Goal: Transaction & Acquisition: Download file/media

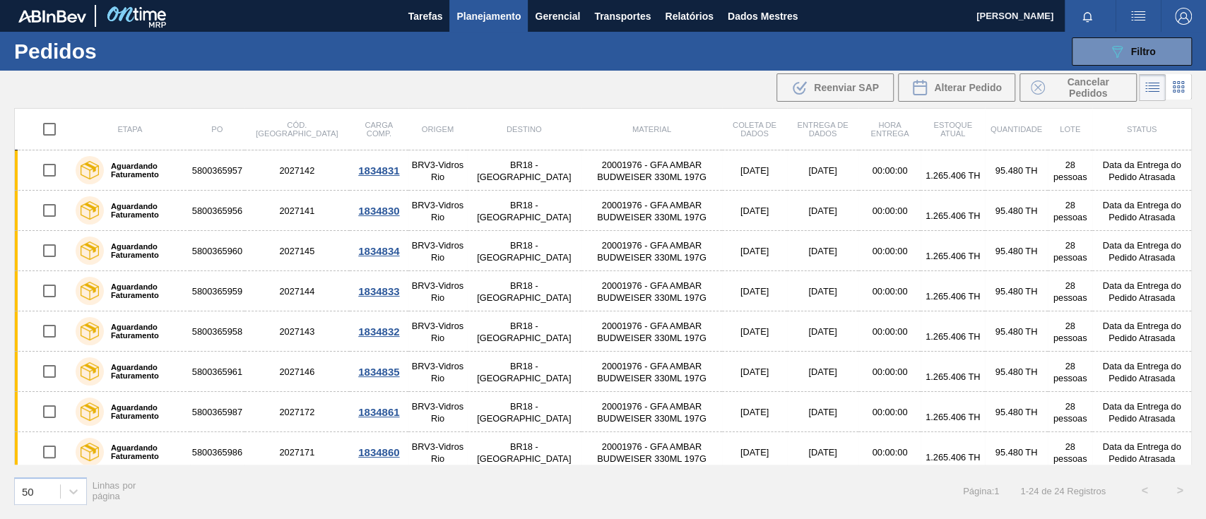
scroll to position [650, 0]
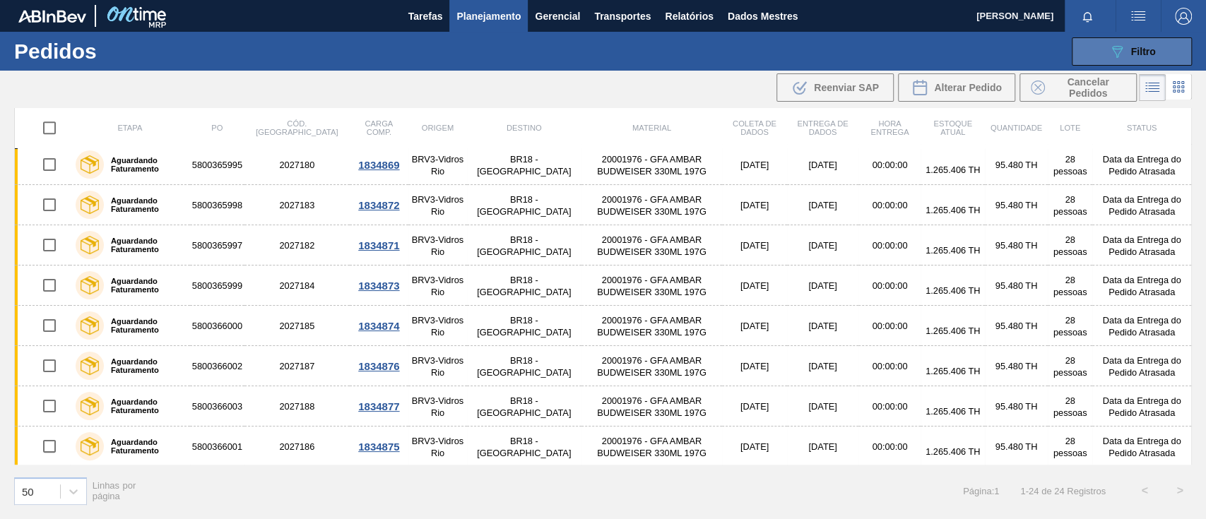
click at [1121, 54] on icon "089F7B8B-B2A5-4AFE-B5C0-19BA573D28AC" at bounding box center [1116, 51] width 17 height 17
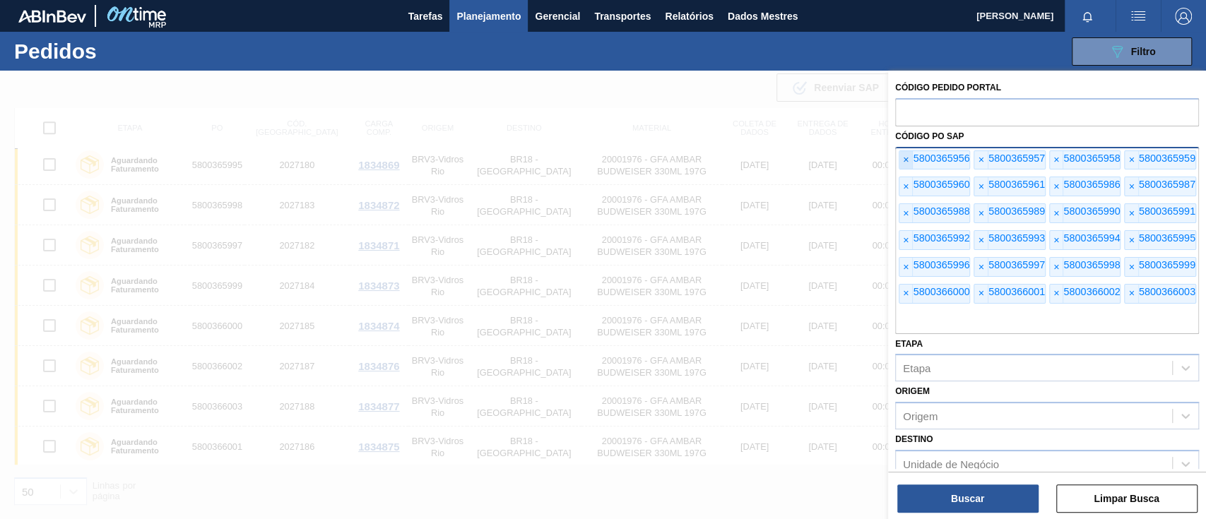
click at [908, 162] on font "×" at bounding box center [906, 159] width 6 height 11
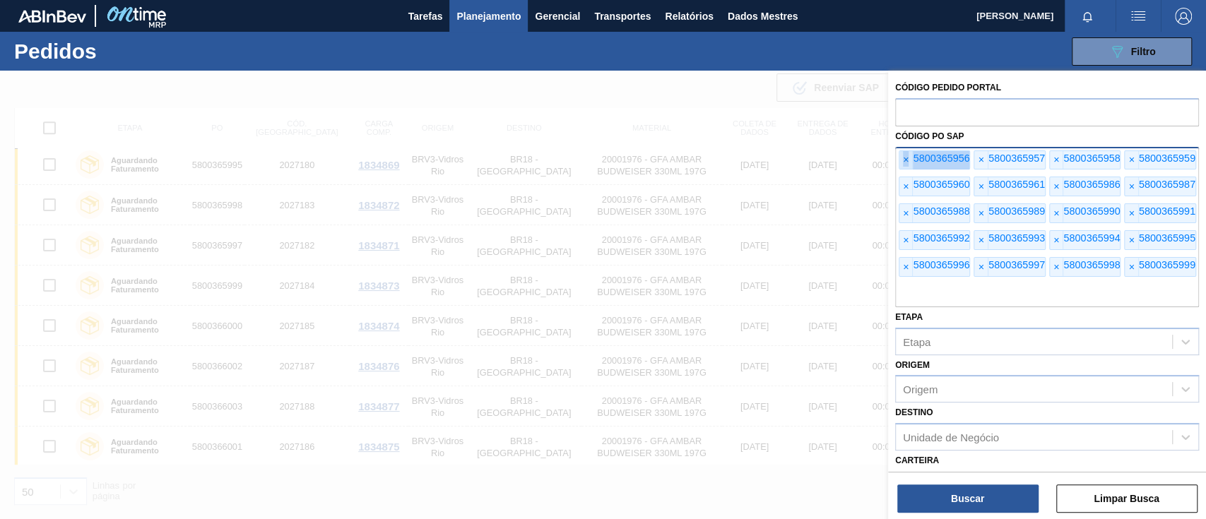
click at [908, 162] on font "×" at bounding box center [906, 159] width 6 height 11
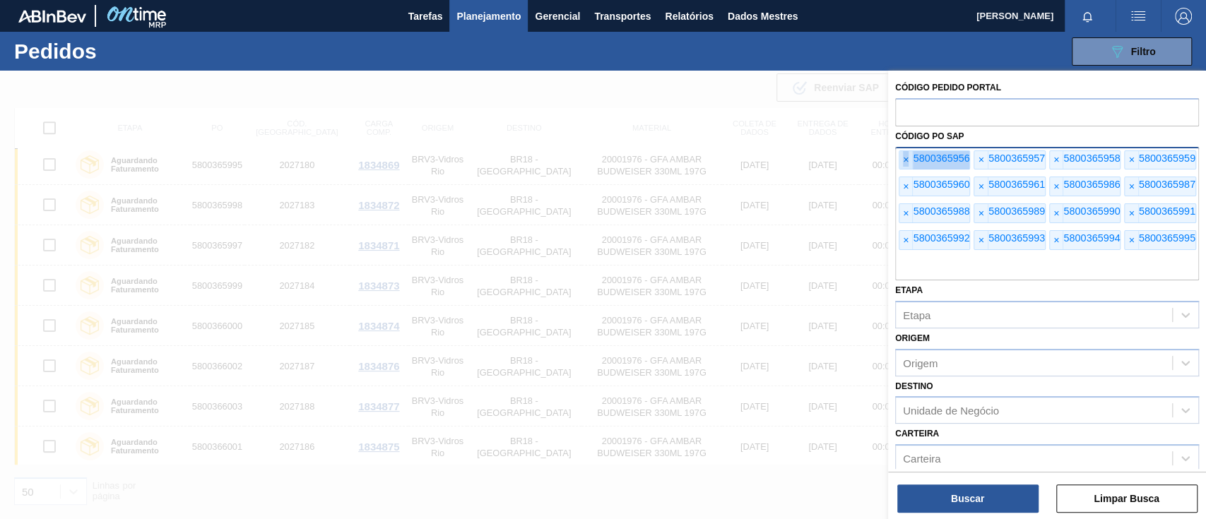
click at [908, 162] on font "×" at bounding box center [906, 159] width 6 height 11
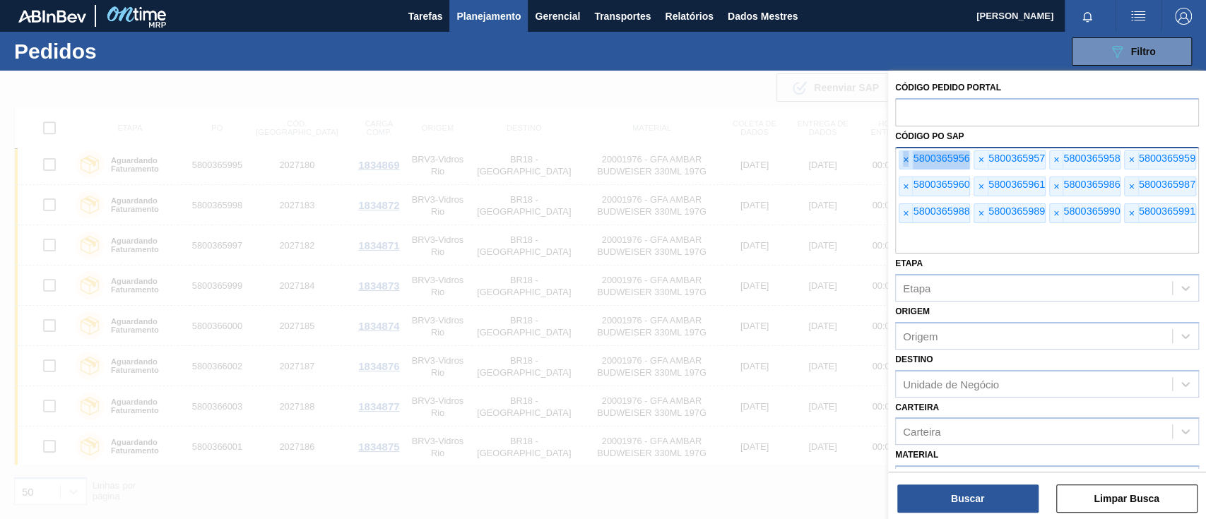
click at [908, 162] on font "×" at bounding box center [906, 159] width 6 height 11
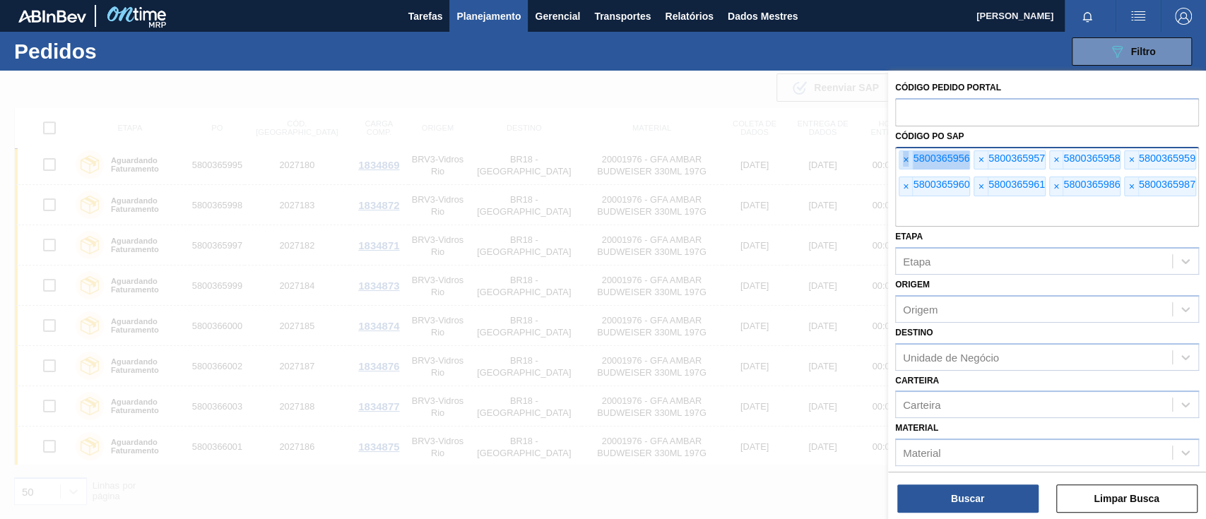
click at [908, 162] on font "×" at bounding box center [906, 159] width 6 height 11
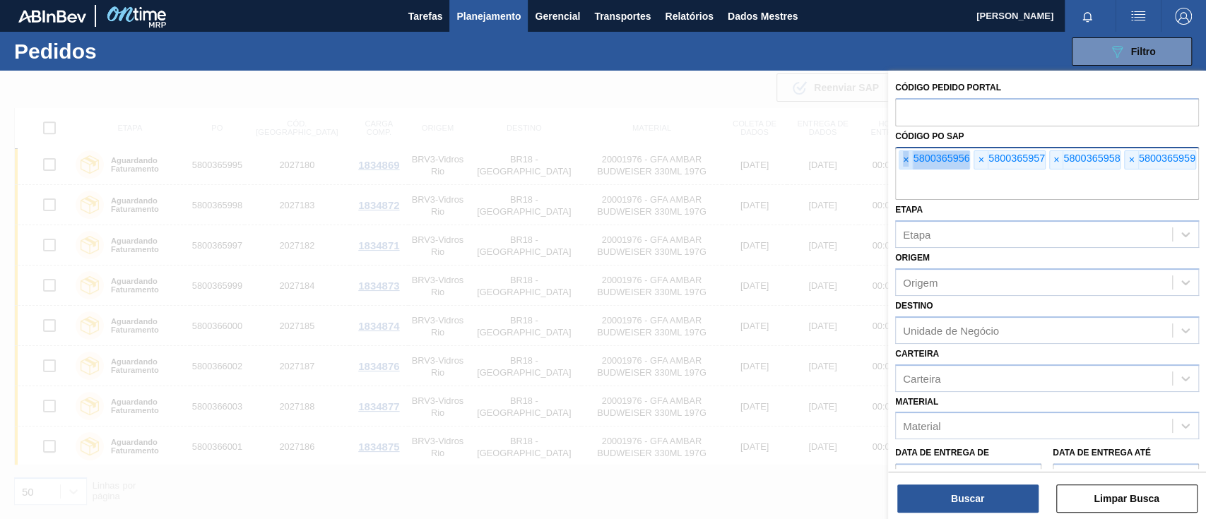
click at [908, 162] on font "×" at bounding box center [906, 159] width 6 height 11
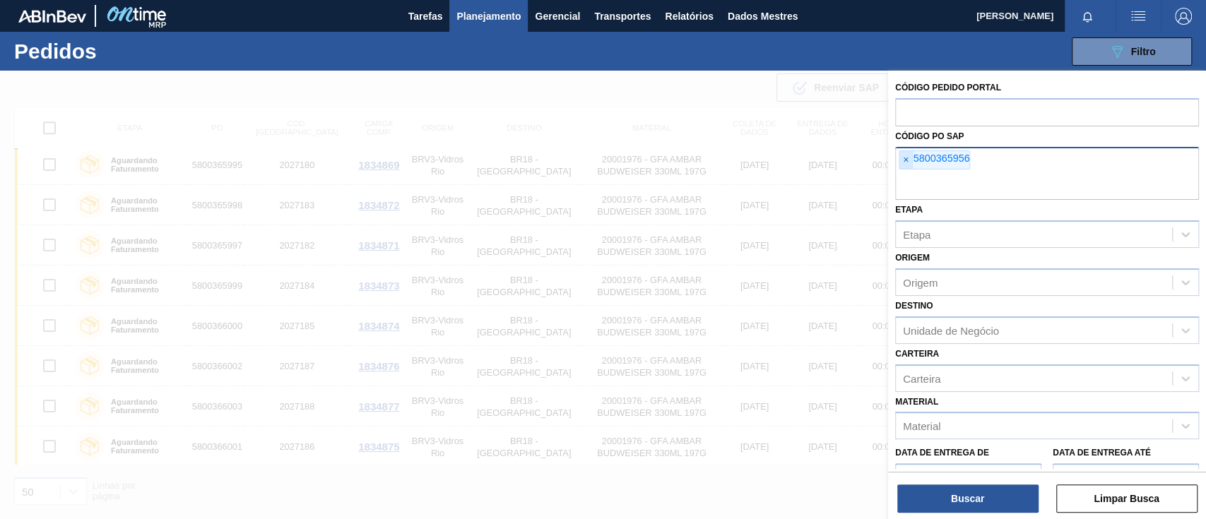
click at [908, 162] on font "×" at bounding box center [906, 159] width 6 height 11
click at [908, 173] on input "text" at bounding box center [1047, 186] width 304 height 27
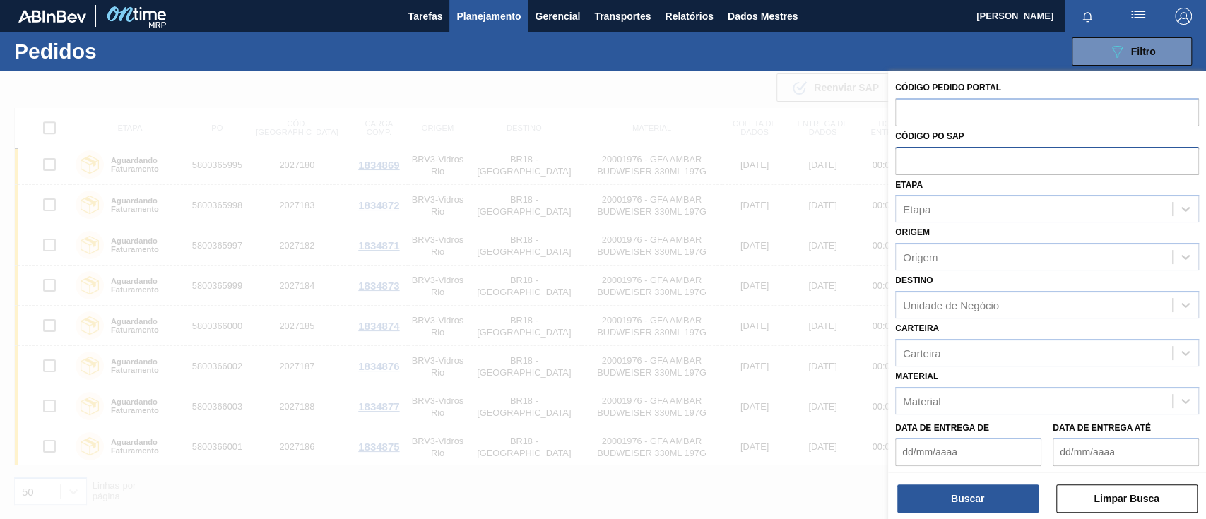
paste input "text"
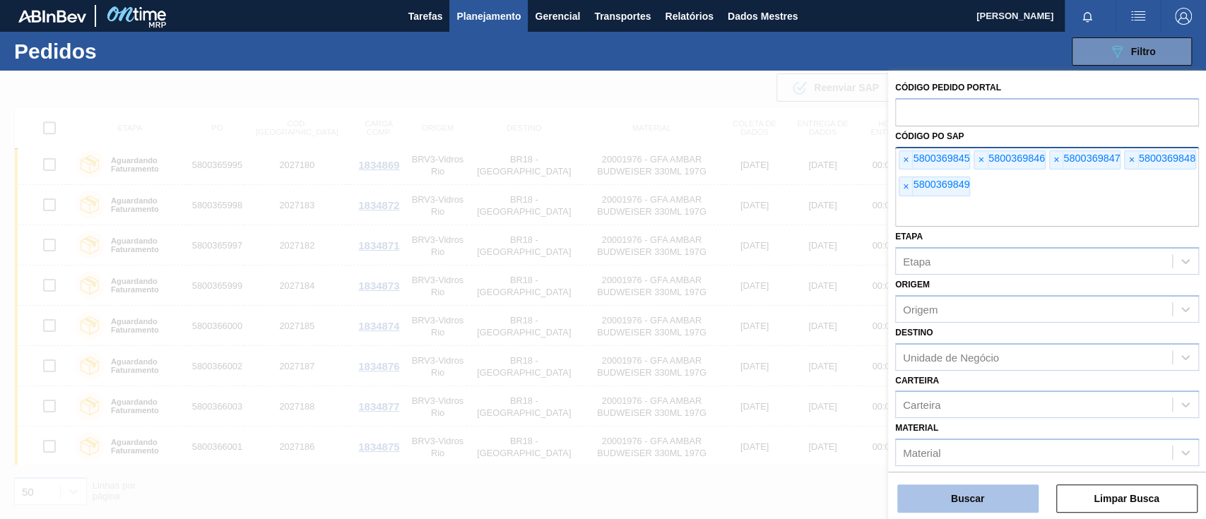
click at [993, 493] on button "Buscar" at bounding box center [967, 499] width 141 height 28
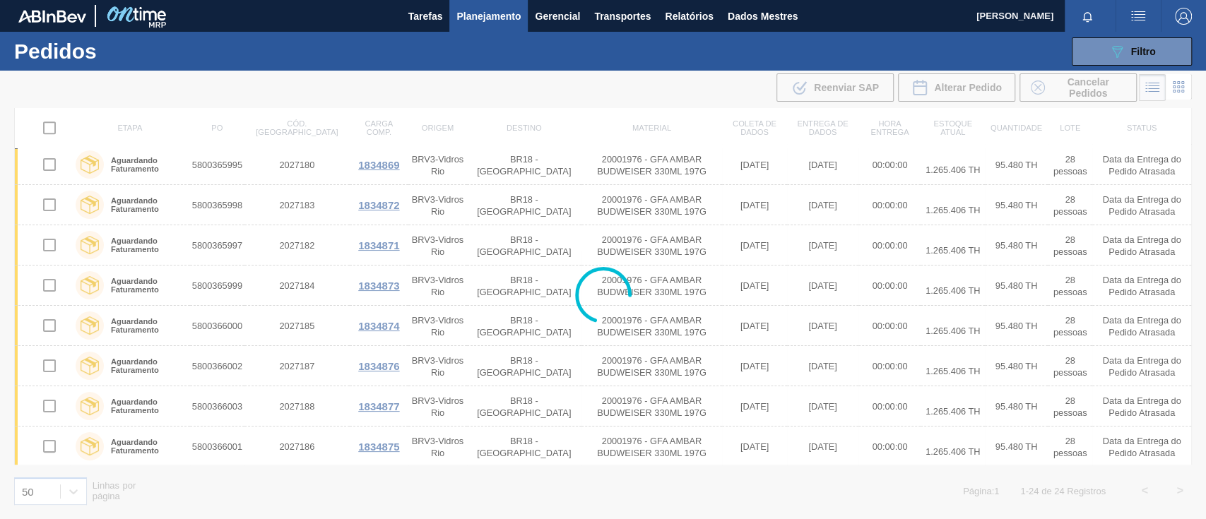
scroll to position [0, 0]
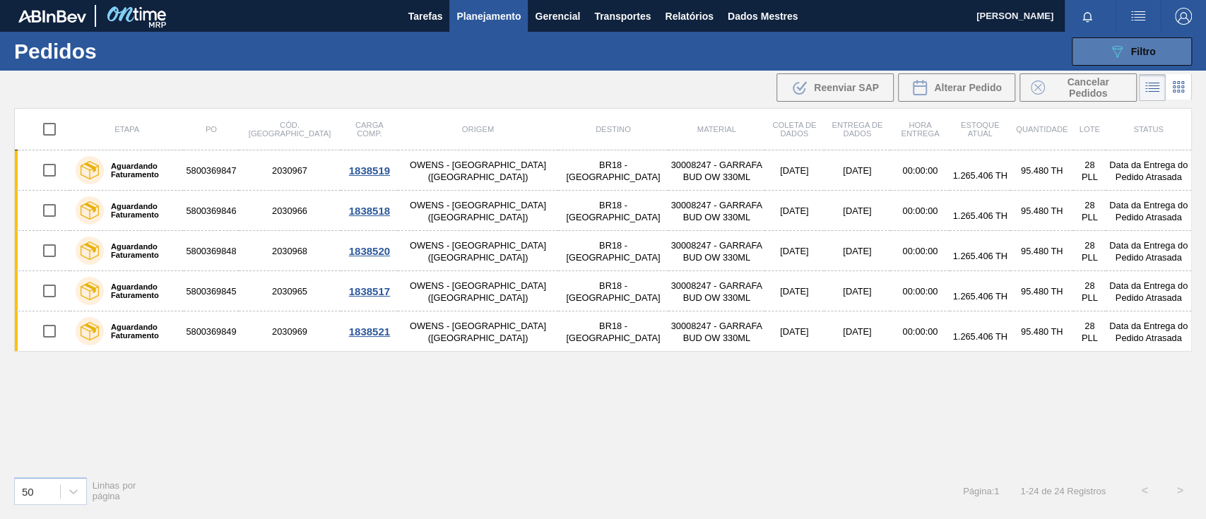
click at [1118, 42] on button "089F7B8B-B2A5-4AFE-B5C0-19BA573D28AC Filtro" at bounding box center [1132, 51] width 120 height 28
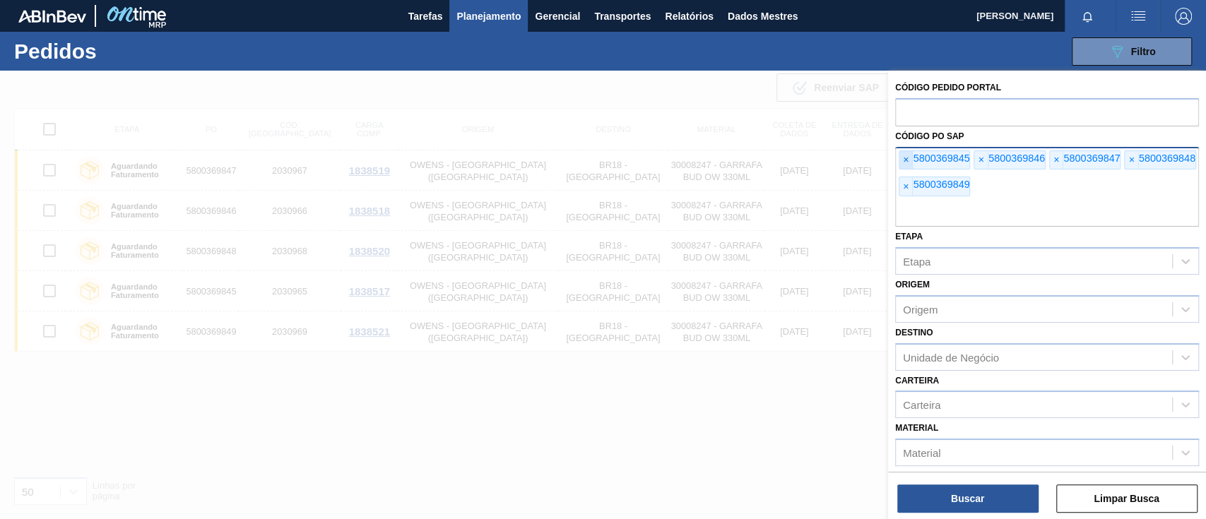
click at [906, 159] on font "×" at bounding box center [906, 159] width 6 height 11
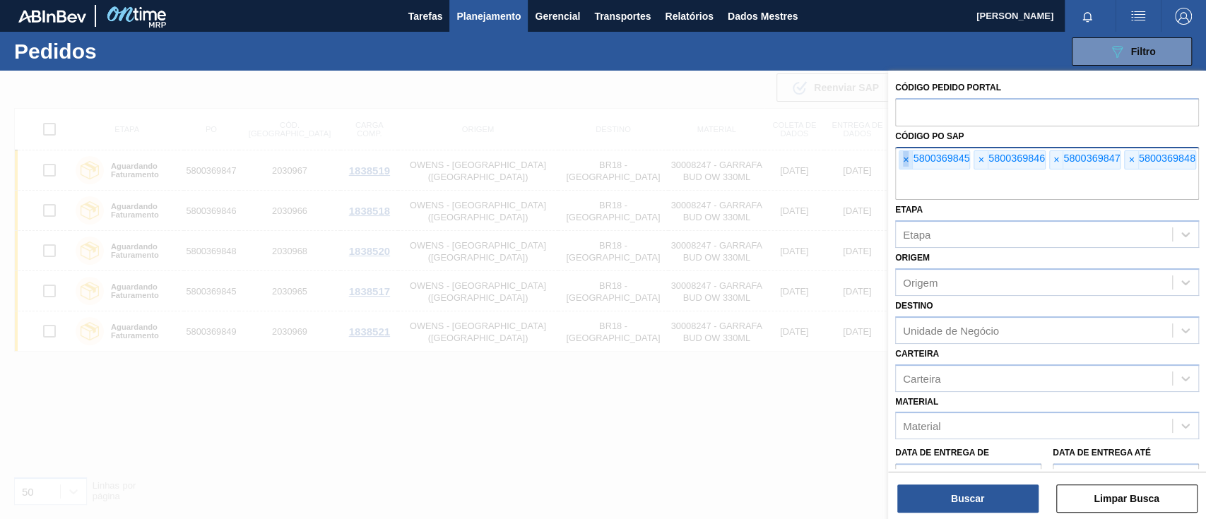
click at [906, 159] on font "×" at bounding box center [906, 159] width 6 height 11
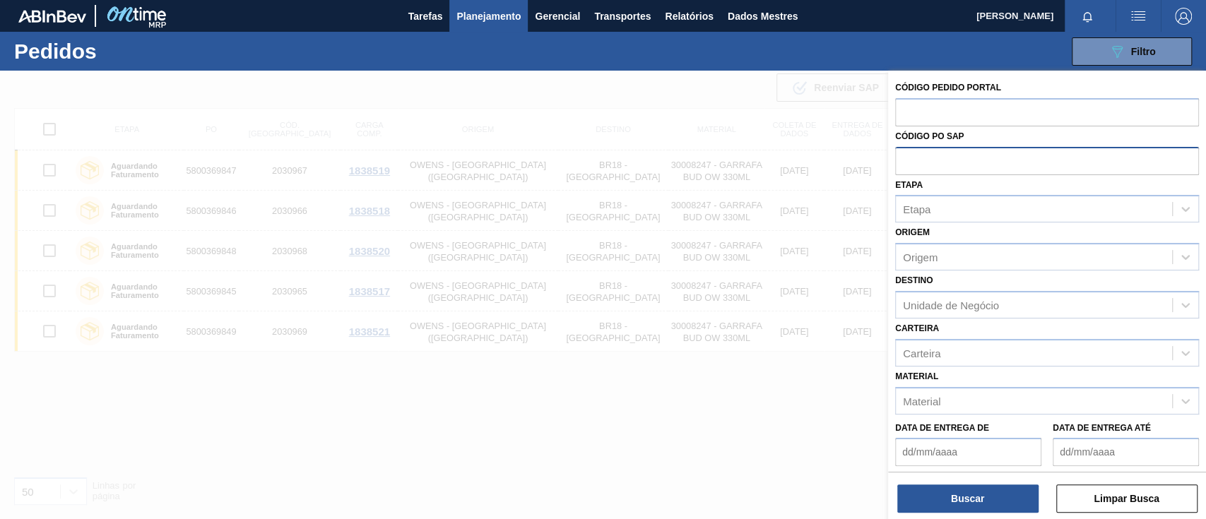
paste input "text"
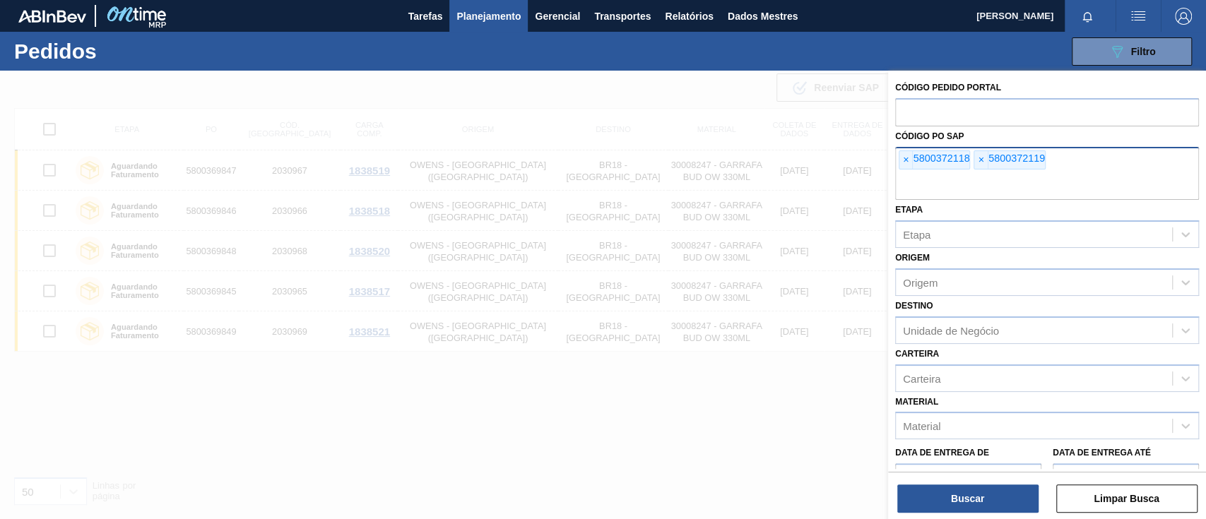
click at [1004, 517] on div "Código Pedido Portal Código PO SAP × 5800372118 × 5800372119 Etapa Etapa Origem…" at bounding box center [1047, 296] width 318 height 451
click at [1000, 504] on button "Buscar" at bounding box center [967, 499] width 141 height 28
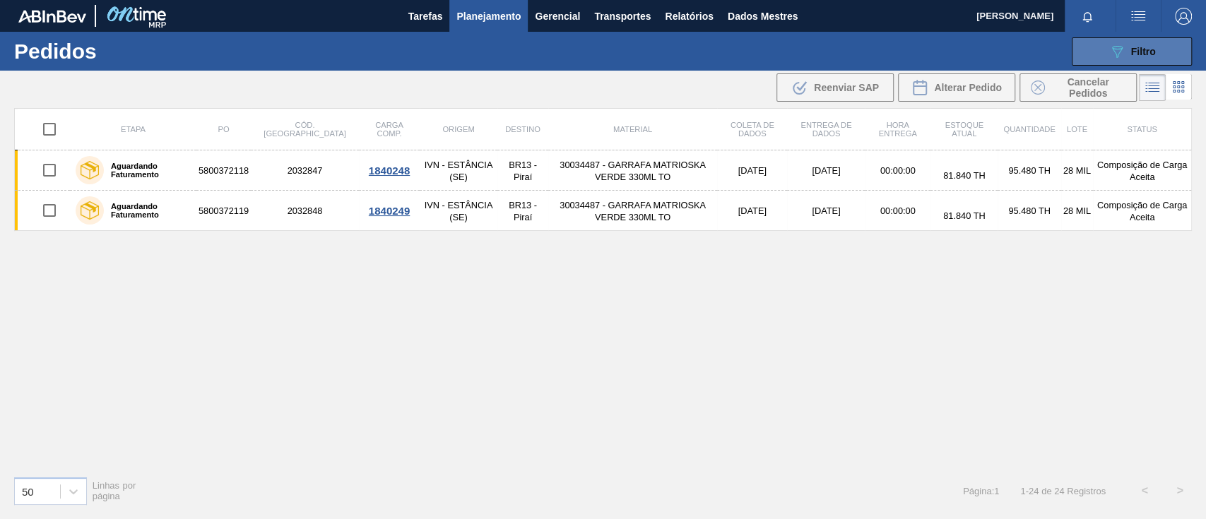
click at [1144, 57] on span "Filtro" at bounding box center [1143, 51] width 25 height 11
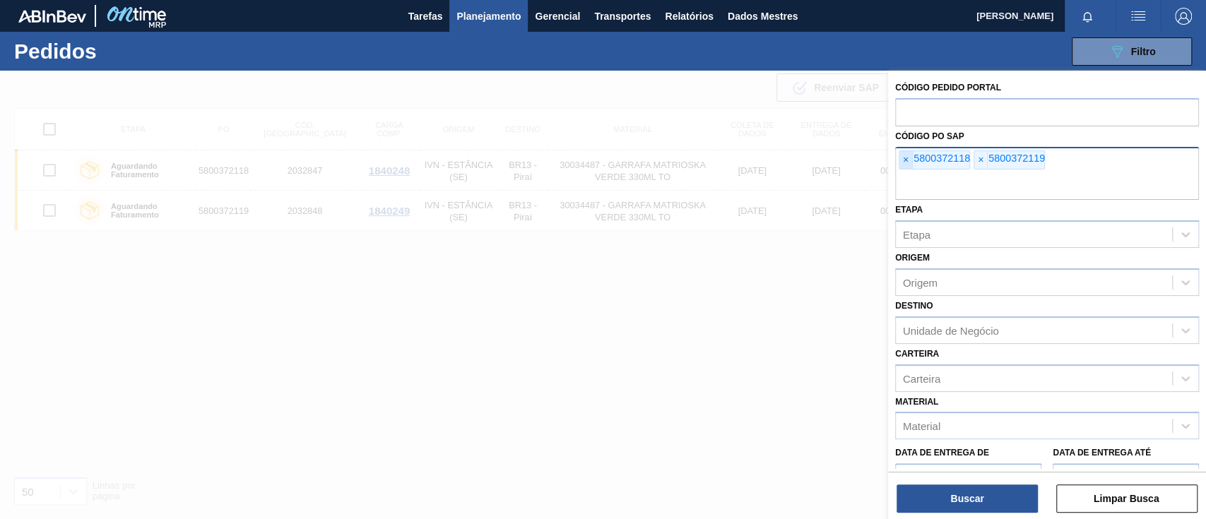
click at [907, 156] on font "×" at bounding box center [906, 159] width 6 height 11
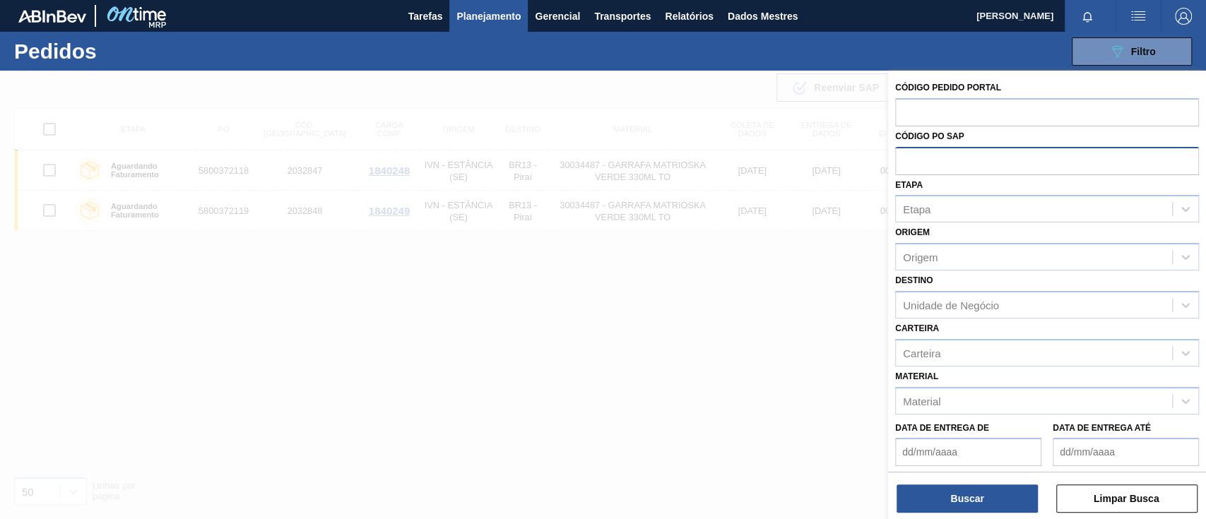
click at [907, 156] on input "text" at bounding box center [1047, 160] width 304 height 27
paste input "text"
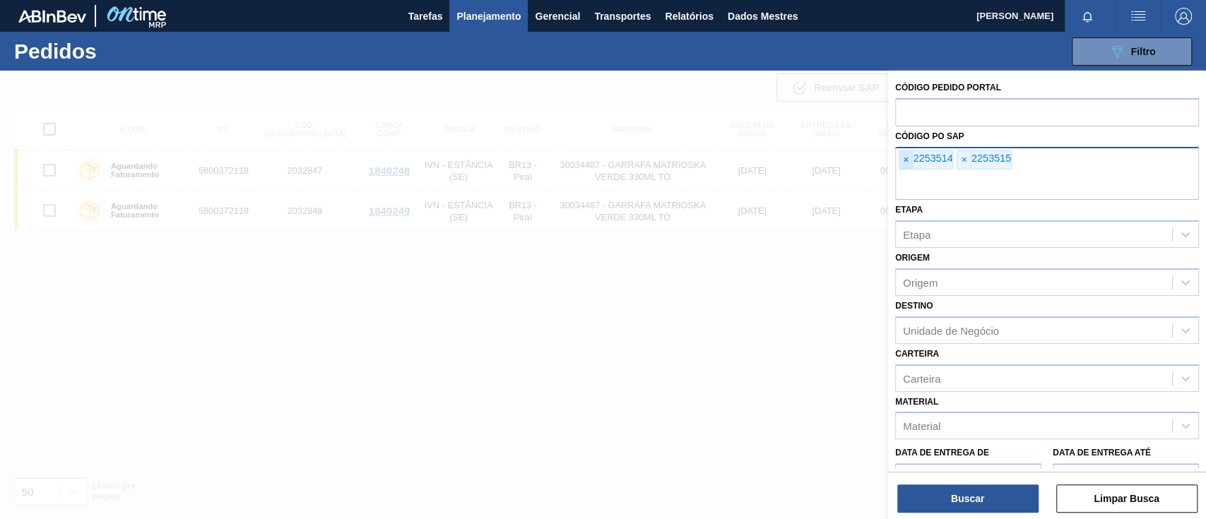
click at [908, 160] on span "×" at bounding box center [905, 160] width 13 height 18
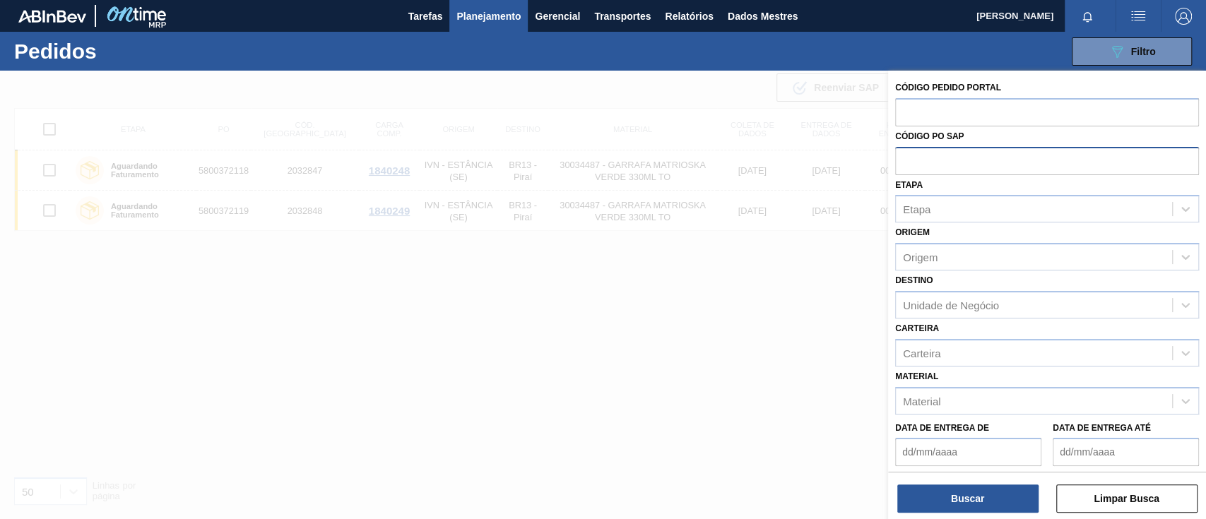
paste input "5800369582"
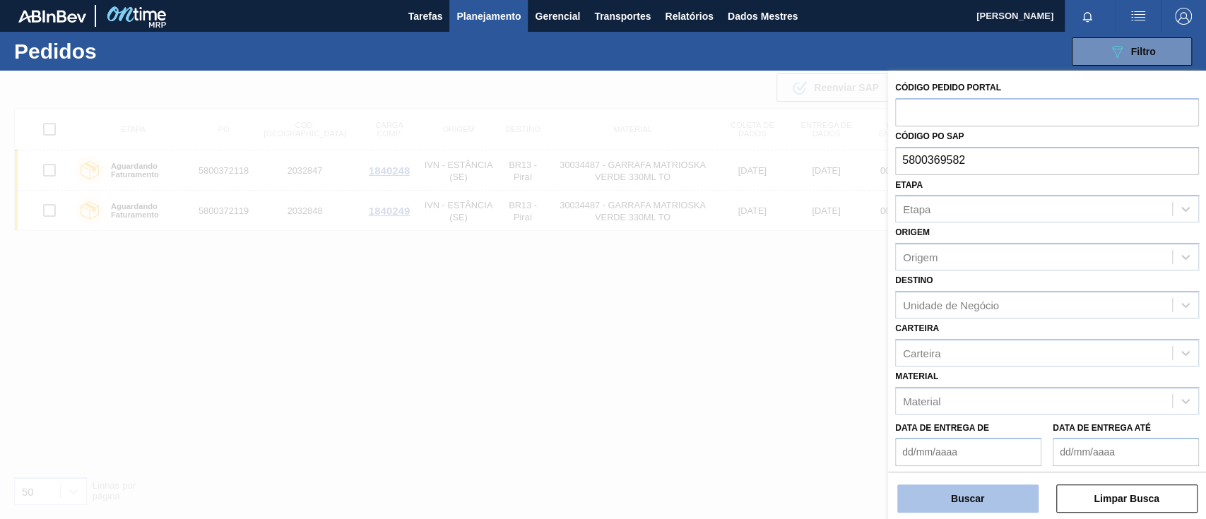
type input "5800369582"
click at [986, 492] on button "Buscar" at bounding box center [967, 499] width 141 height 28
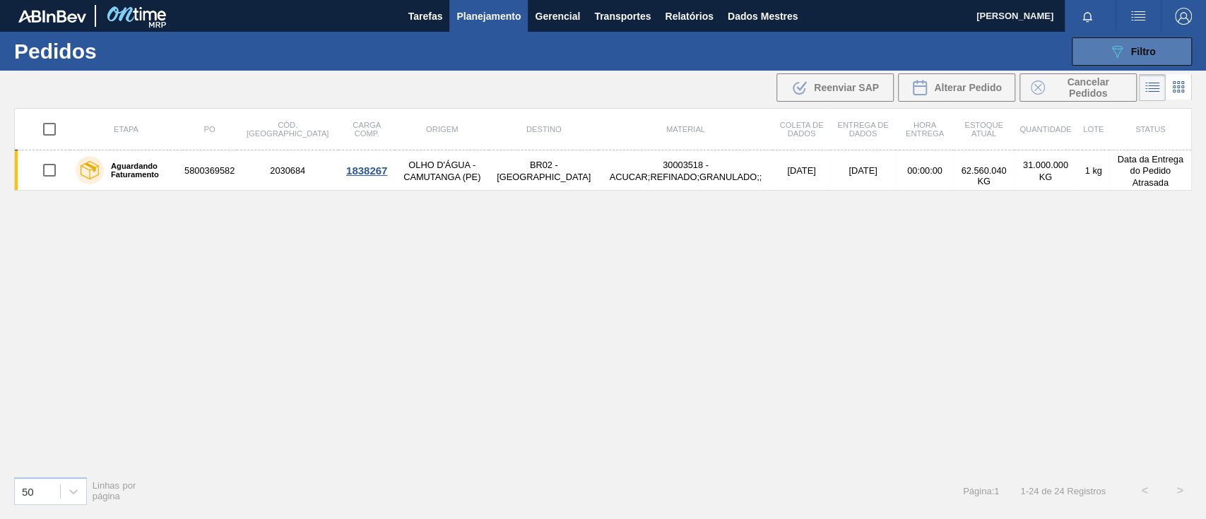
click at [1147, 51] on font "Filtro" at bounding box center [1143, 51] width 25 height 11
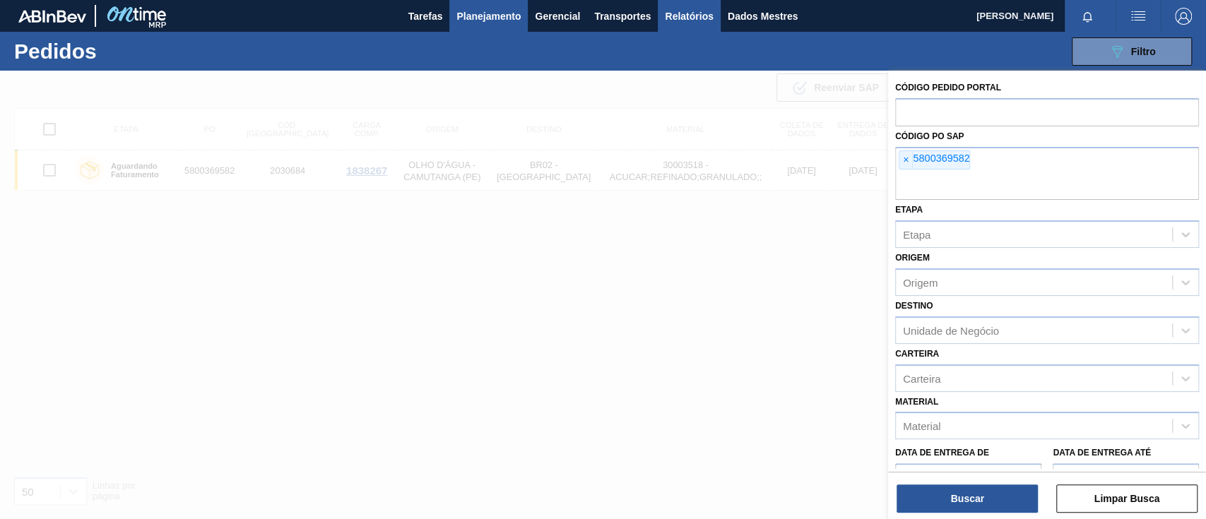
click at [679, 8] on font "Relatórios" at bounding box center [689, 16] width 48 height 17
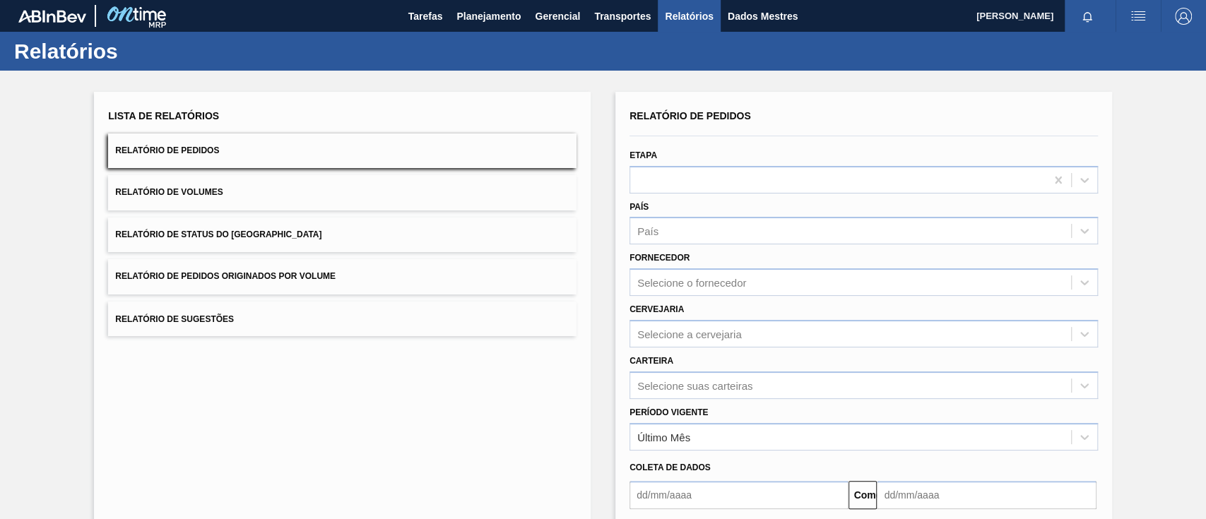
click at [292, 280] on font "Relatório de Pedidos Originados por Volume" at bounding box center [225, 277] width 220 height 10
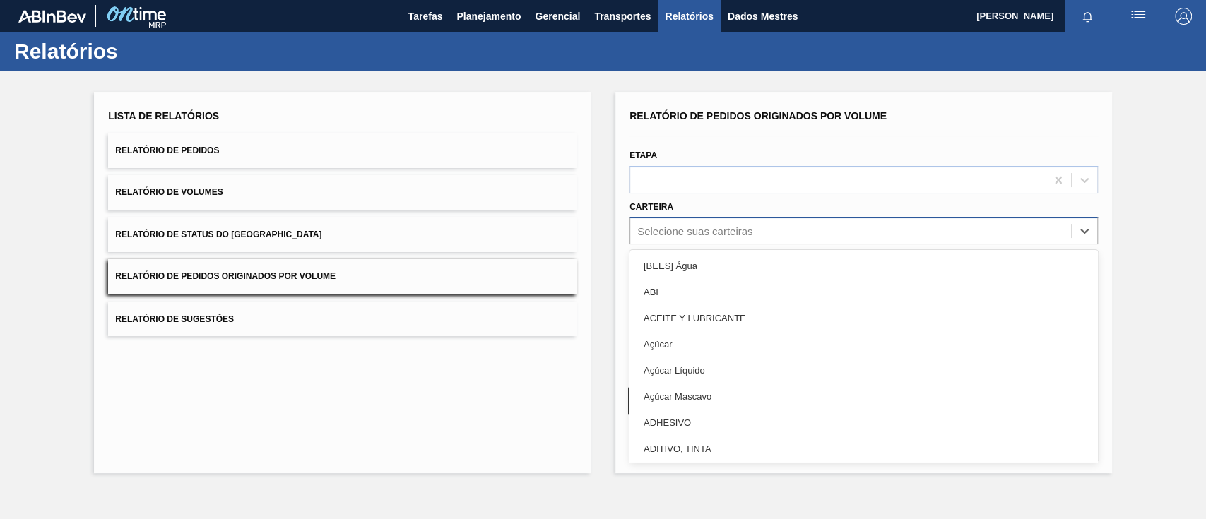
click at [740, 231] on font "Selecione suas carteiras" at bounding box center [694, 231] width 115 height 12
type input "ga"
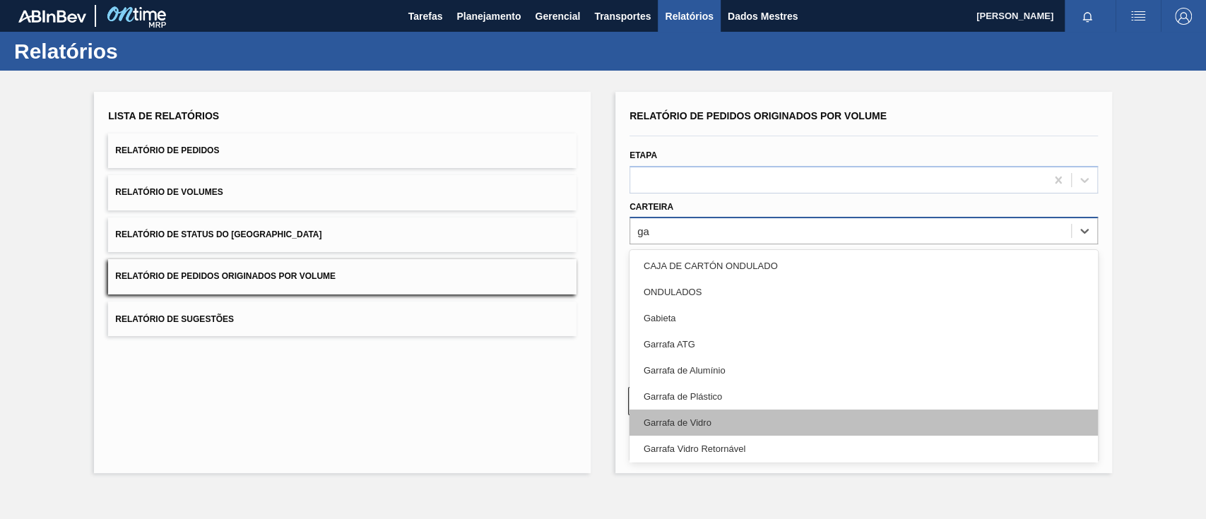
click at [721, 424] on div "Garrafa de Vidro" at bounding box center [863, 423] width 468 height 26
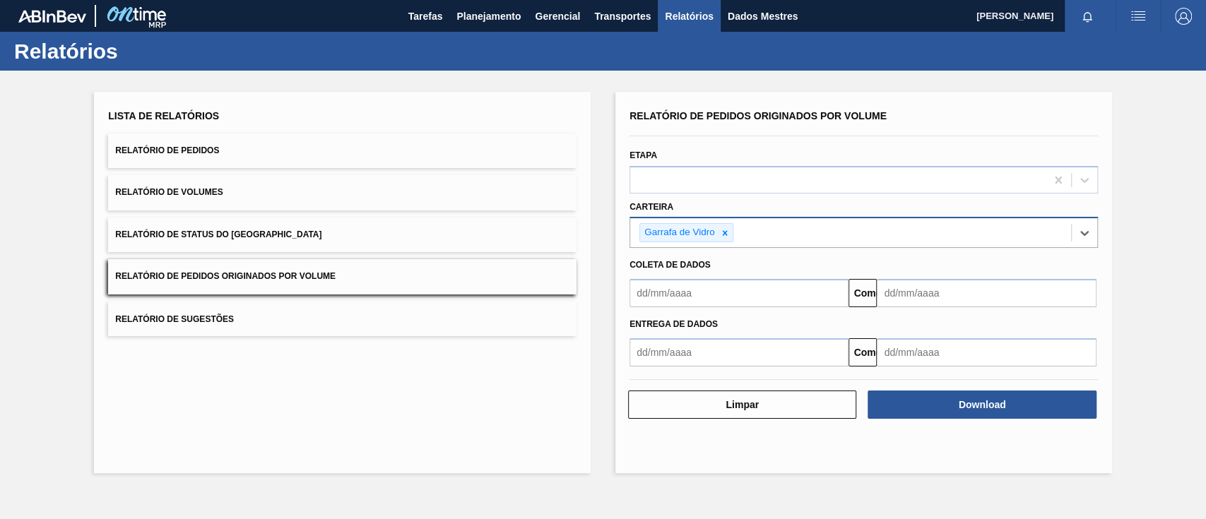
click at [680, 288] on input "text" at bounding box center [738, 293] width 219 height 28
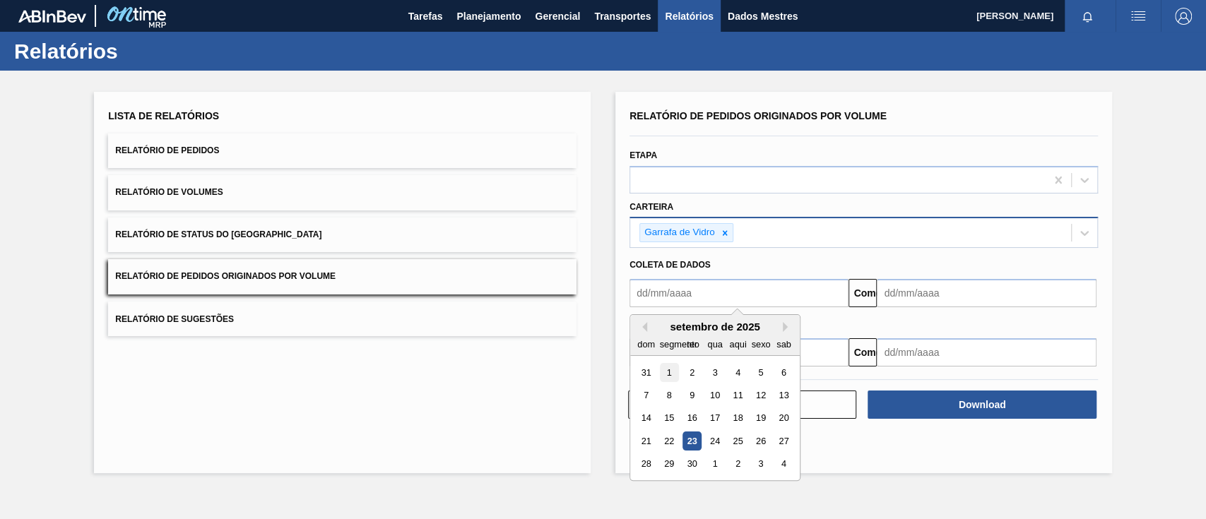
click at [663, 372] on div "1" at bounding box center [669, 372] width 19 height 19
type input "[DATE]"
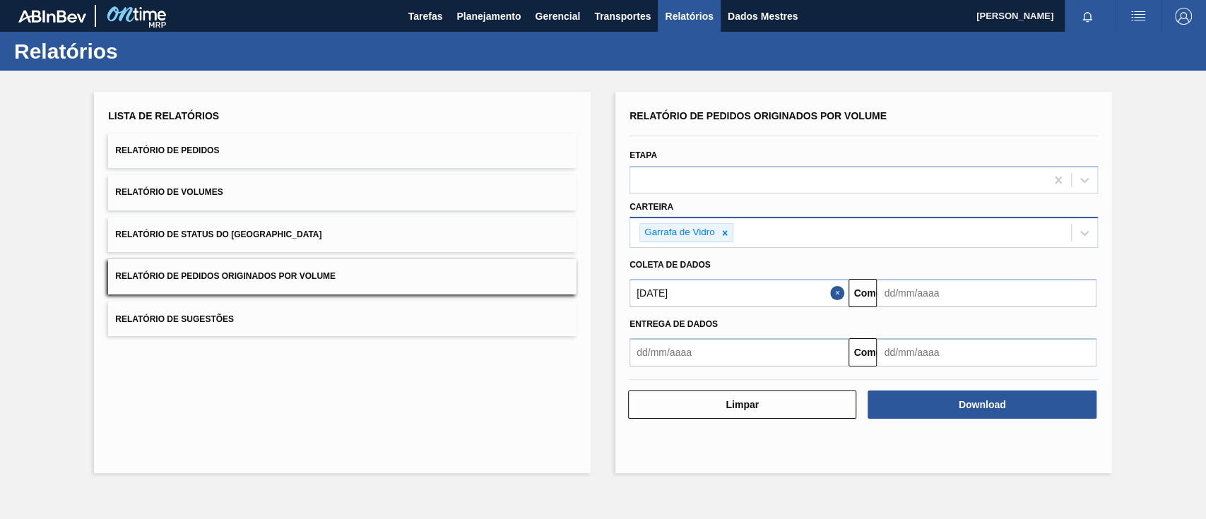
click at [923, 296] on input "text" at bounding box center [986, 293] width 219 height 28
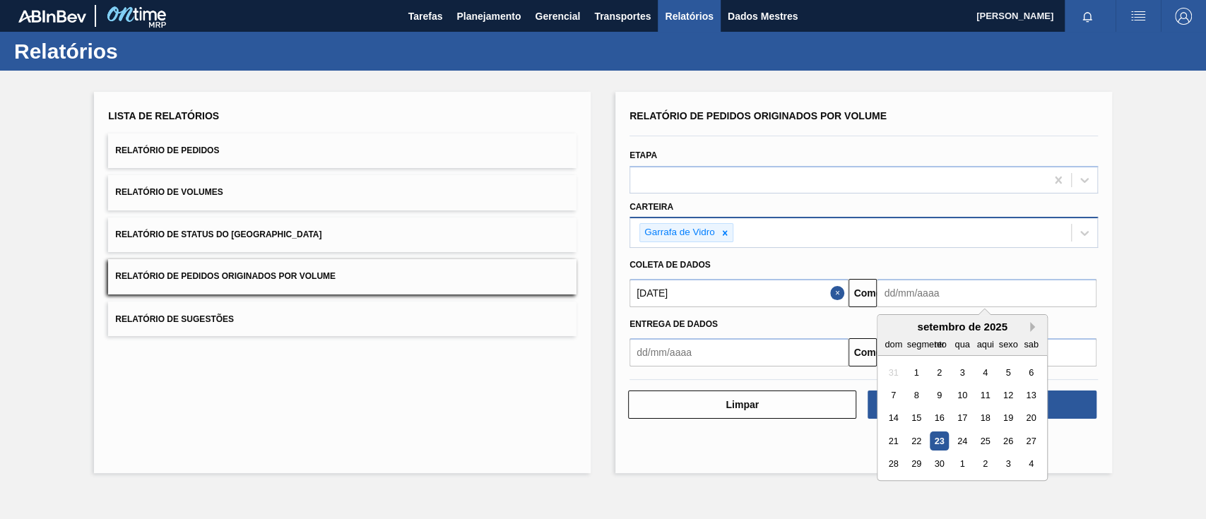
click at [1036, 326] on button "Próximo mês" at bounding box center [1035, 327] width 10 height 10
click at [1027, 440] on div "25" at bounding box center [1030, 441] width 19 height 19
type input "[DATE]"
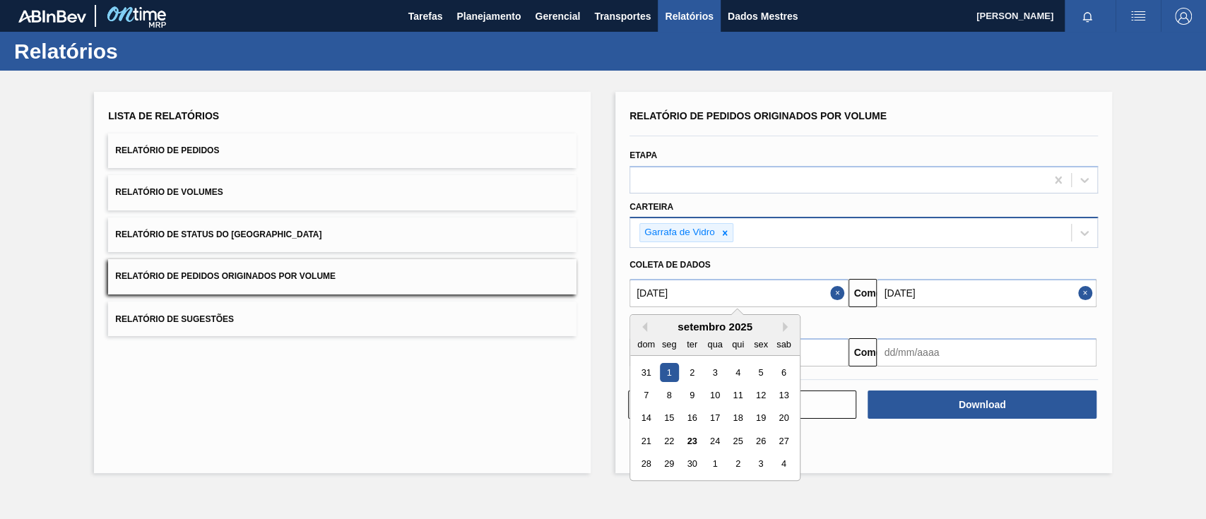
click at [767, 300] on input "[DATE]" at bounding box center [738, 293] width 219 height 28
click at [787, 327] on button "Próximo mês" at bounding box center [788, 327] width 10 height 10
click at [718, 372] on div "1" at bounding box center [714, 372] width 19 height 19
type input "[DATE]"
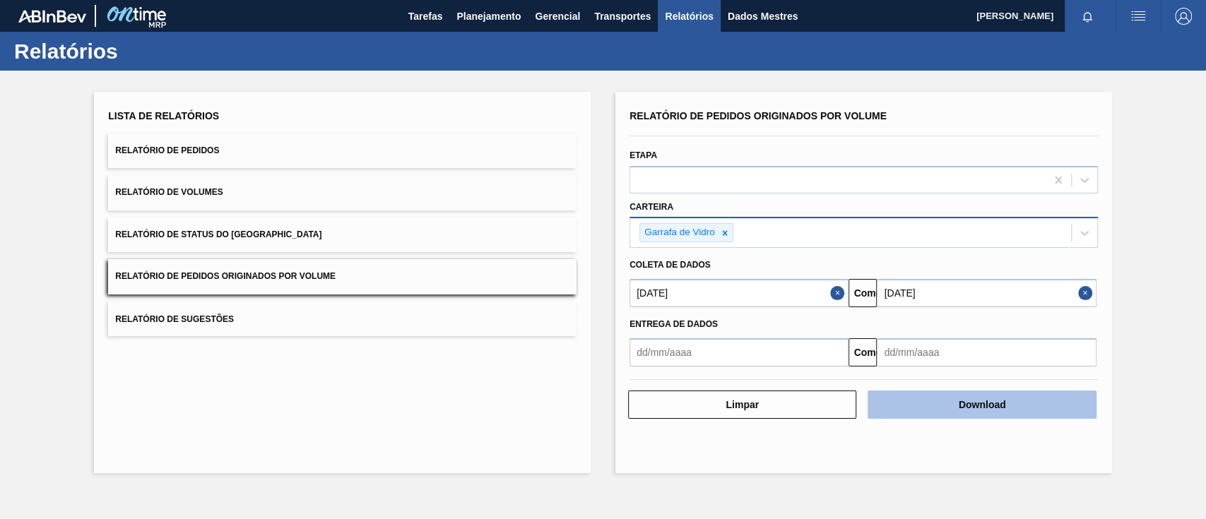
click at [950, 408] on button "Download" at bounding box center [981, 405] width 228 height 28
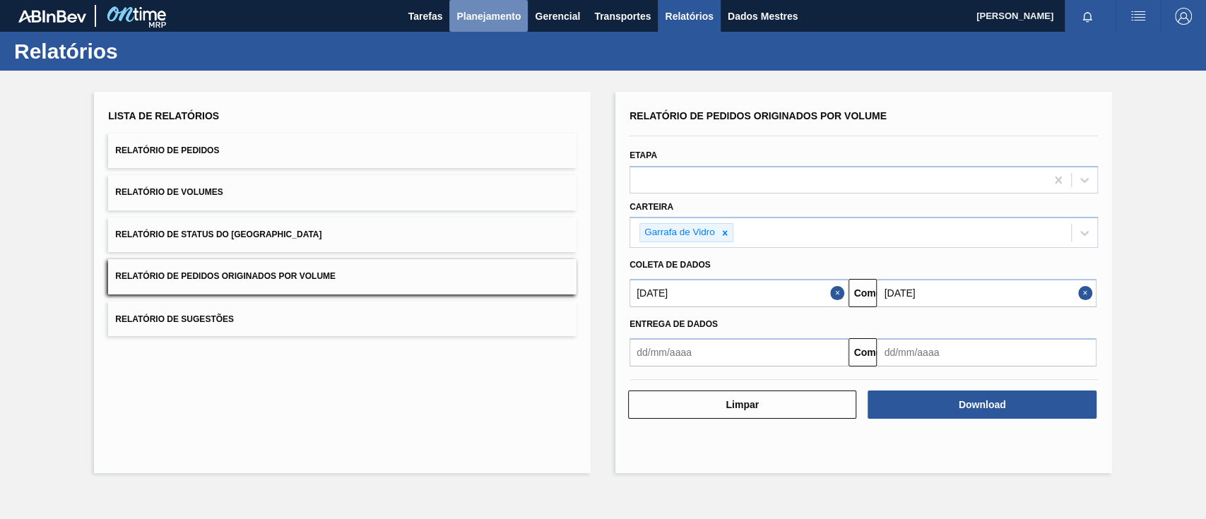
click at [475, 19] on font "Planejamento" at bounding box center [488, 16] width 64 height 11
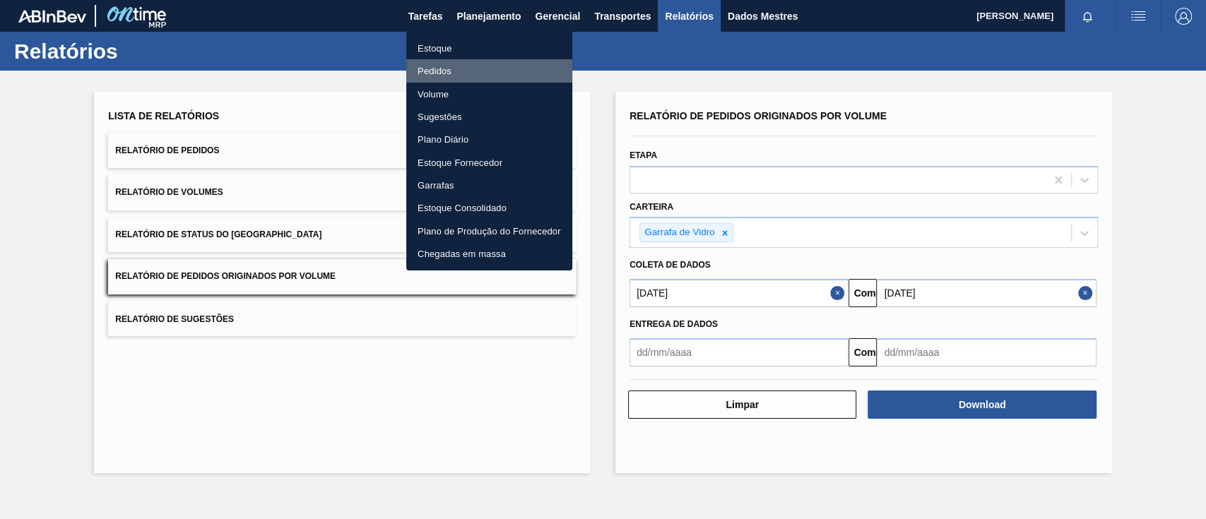
click at [432, 67] on font "Pedidos" at bounding box center [434, 71] width 34 height 11
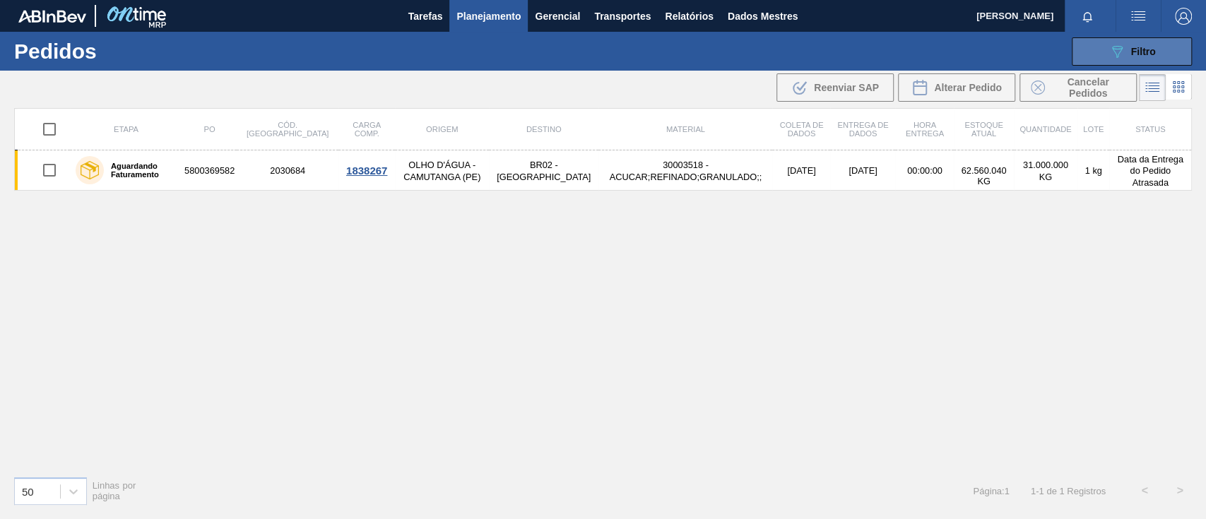
click at [1108, 59] on button "089F7B8B-B2A5-4AFE-B5C0-19BA573D28AC Filtro" at bounding box center [1132, 51] width 120 height 28
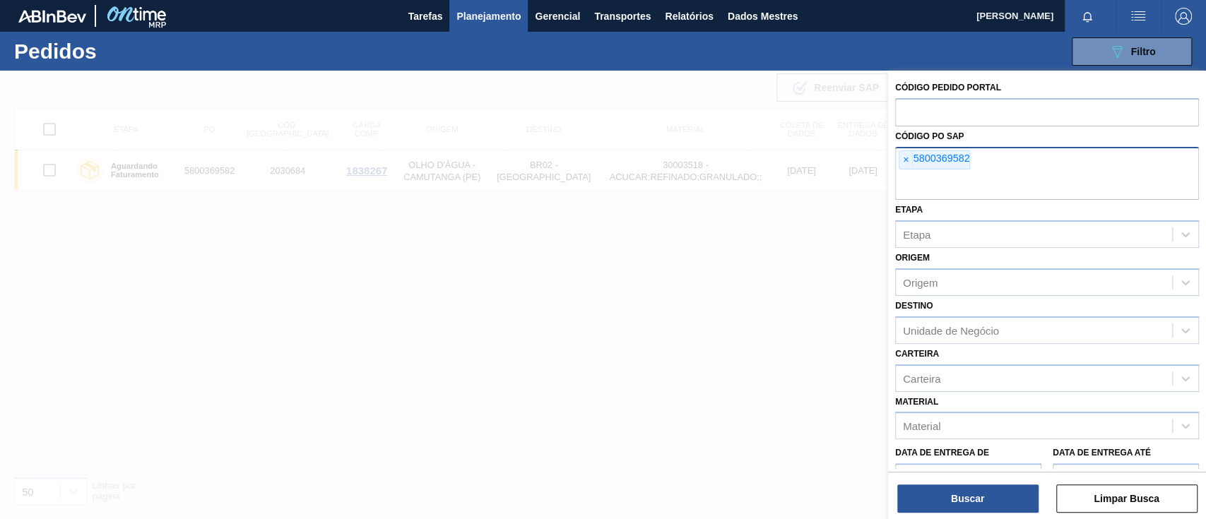
click at [908, 161] on span "×" at bounding box center [905, 160] width 13 height 18
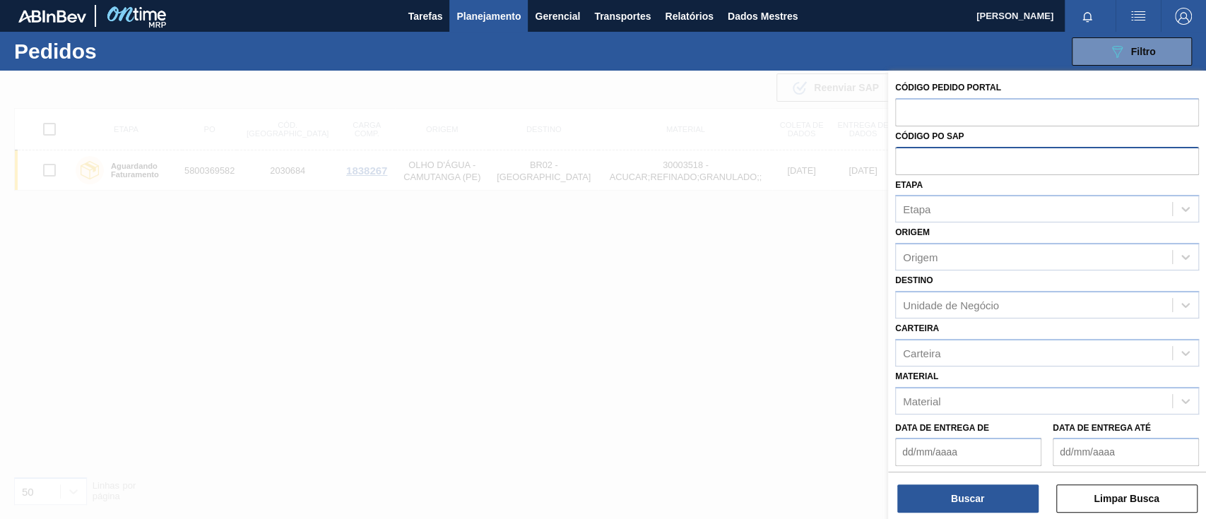
paste input "5800373397"
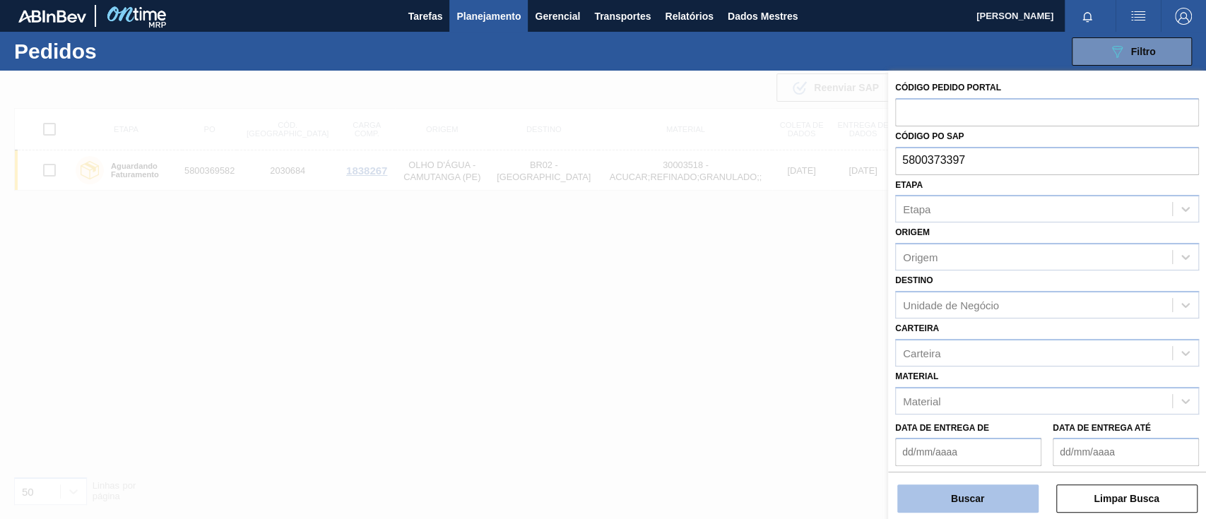
type input "5800373397"
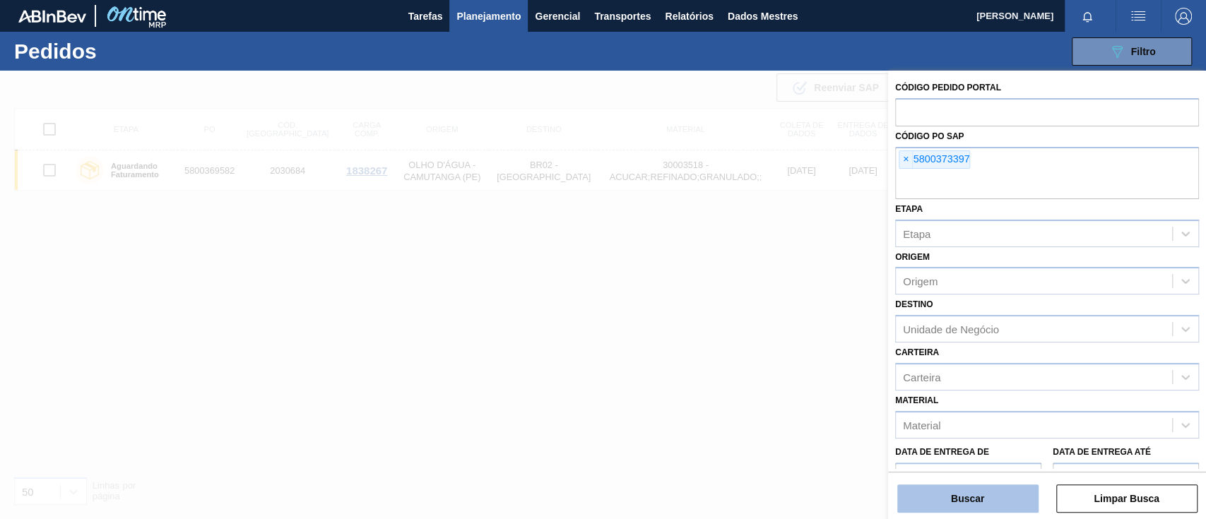
click at [944, 492] on button "Buscar" at bounding box center [967, 499] width 141 height 28
